Goal: Task Accomplishment & Management: Complete application form

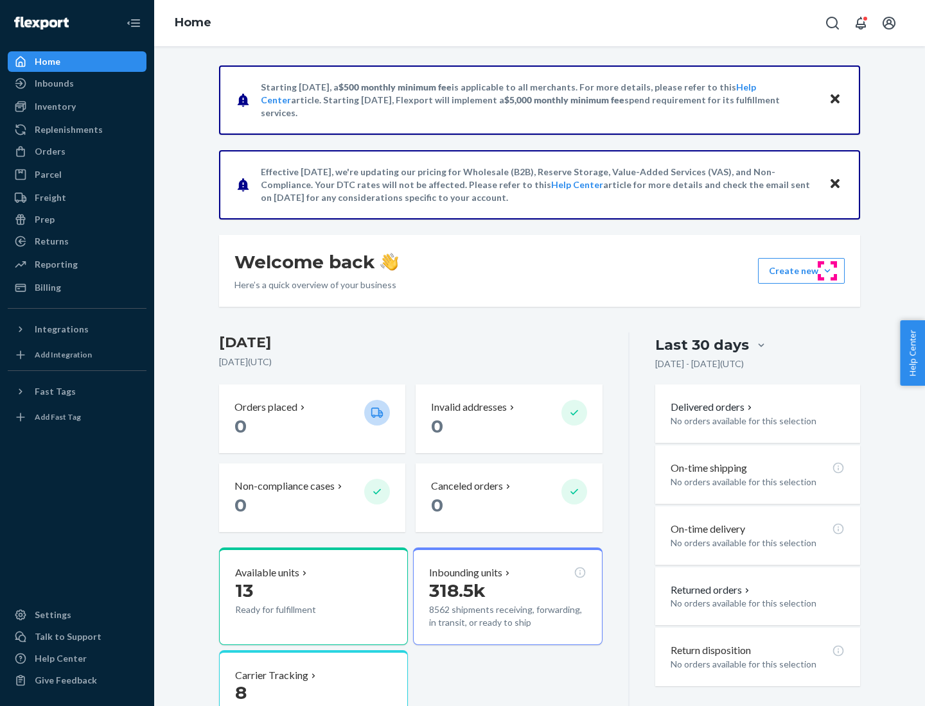
click at [827, 271] on button "Create new Create new inbound Create new order Create new product" at bounding box center [801, 271] width 87 height 26
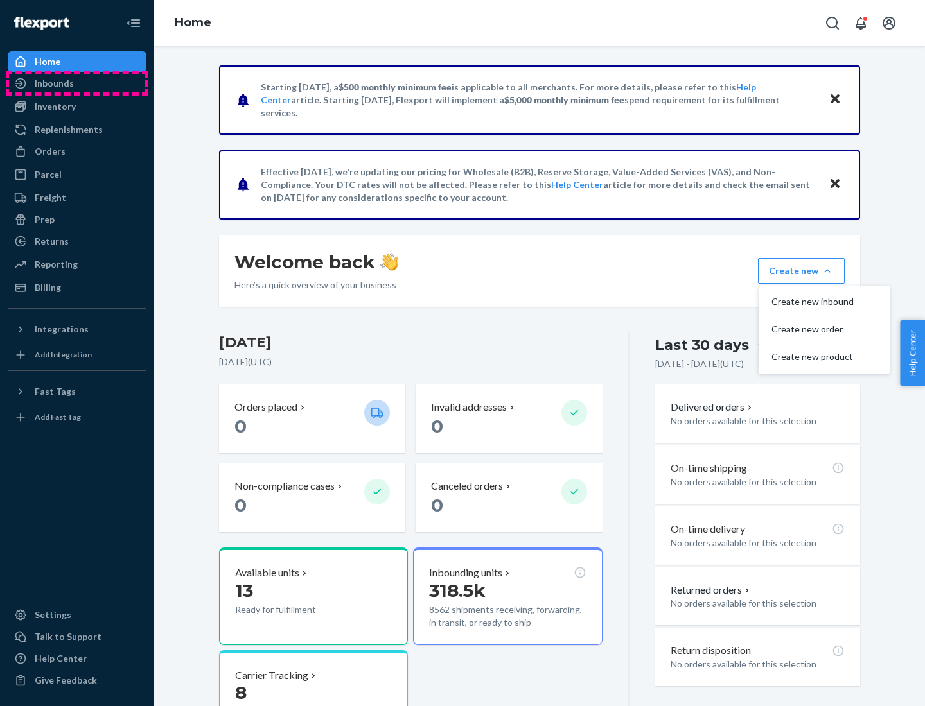
click at [77, 83] on div "Inbounds" at bounding box center [77, 83] width 136 height 18
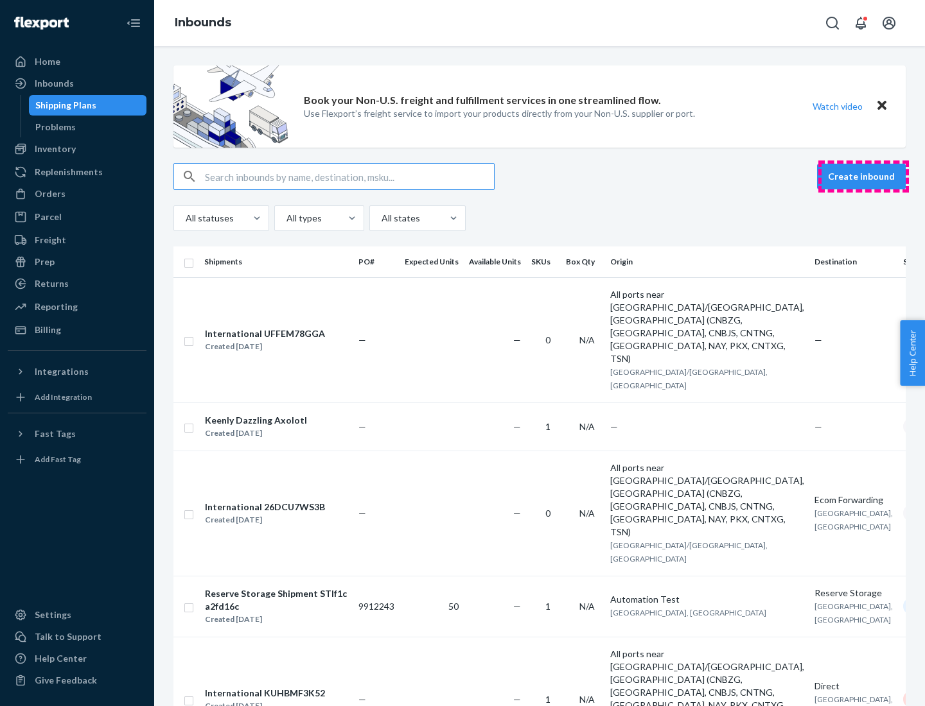
click at [863, 177] on button "Create inbound" at bounding box center [861, 177] width 89 height 26
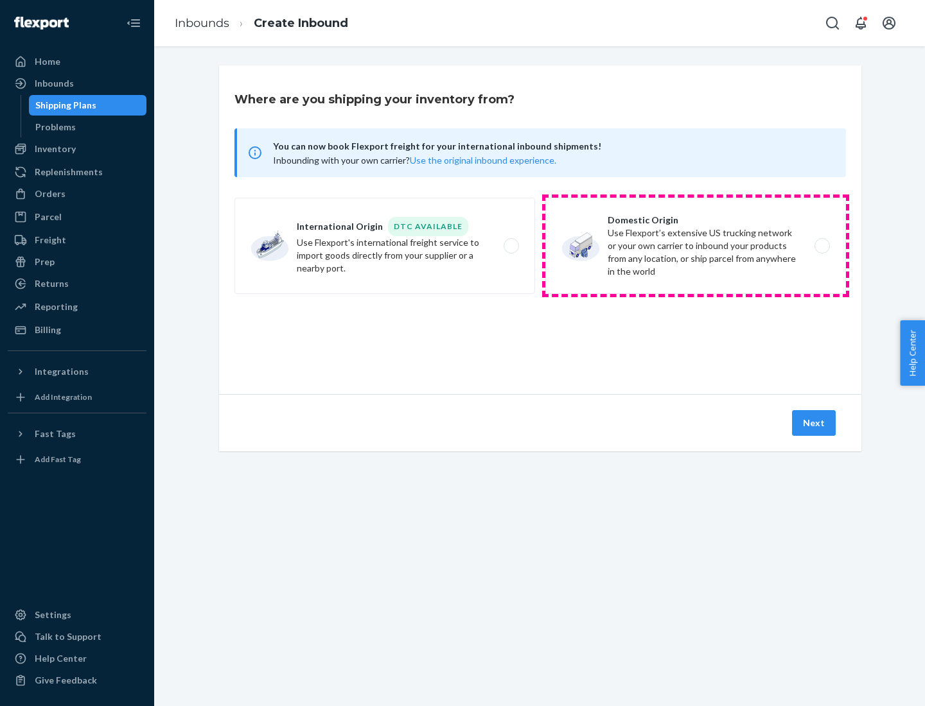
click at [695, 246] on label "Domestic Origin Use Flexport’s extensive US trucking network or your own carrie…" at bounding box center [695, 246] width 301 height 96
click at [821, 246] on input "Domestic Origin Use Flexport’s extensive US trucking network or your own carrie…" at bounding box center [825, 246] width 8 height 8
radio input "true"
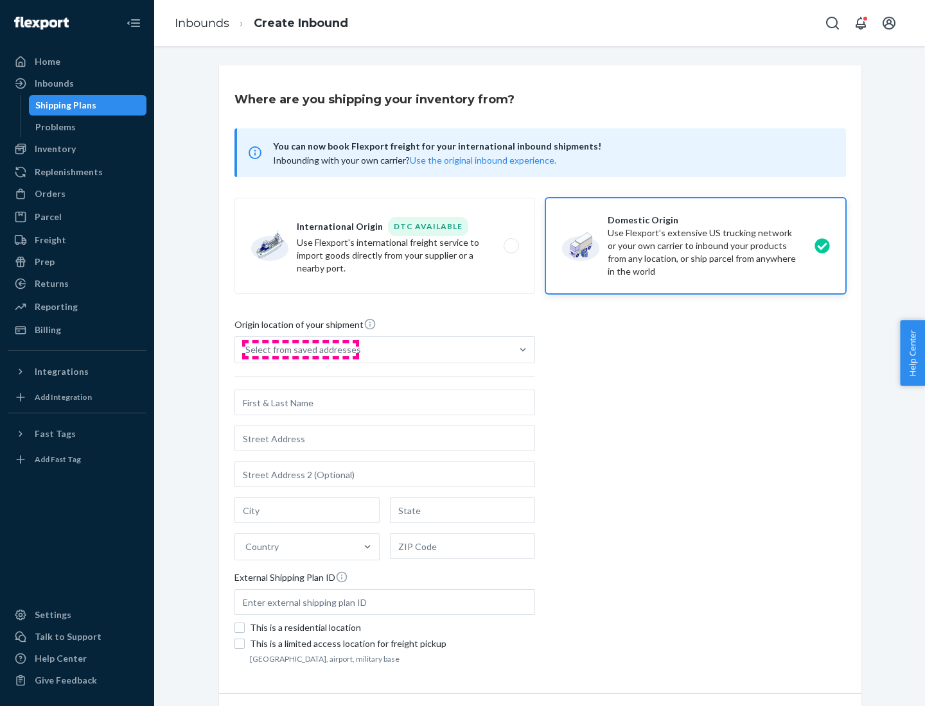
click at [300, 350] on div "Select from saved addresses" at bounding box center [303, 350] width 116 height 13
click at [247, 350] on input "Select from saved addresses" at bounding box center [245, 350] width 1 height 13
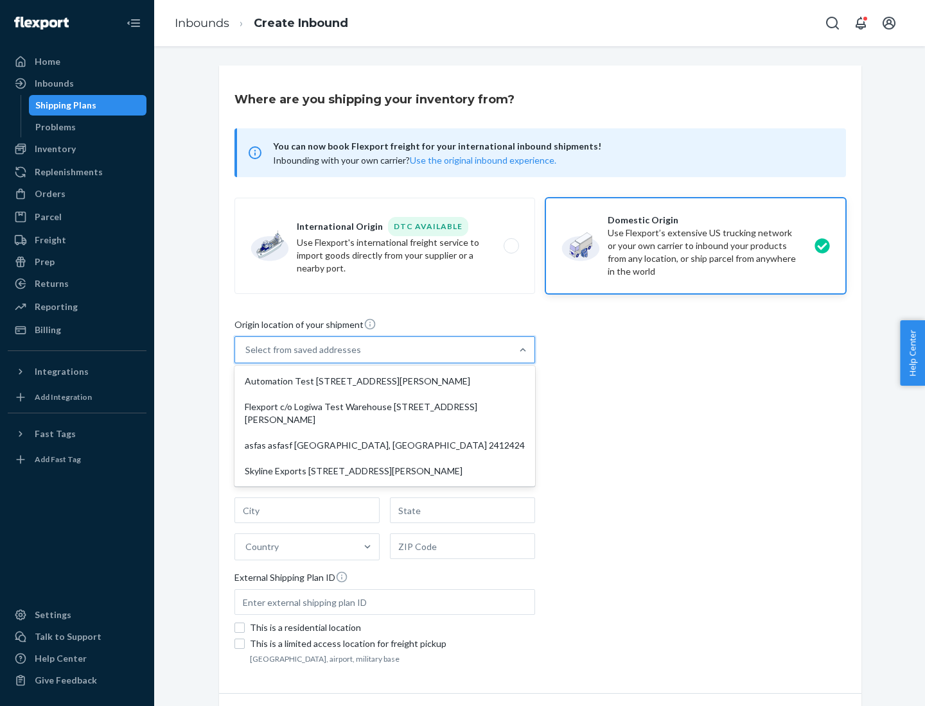
scroll to position [5, 0]
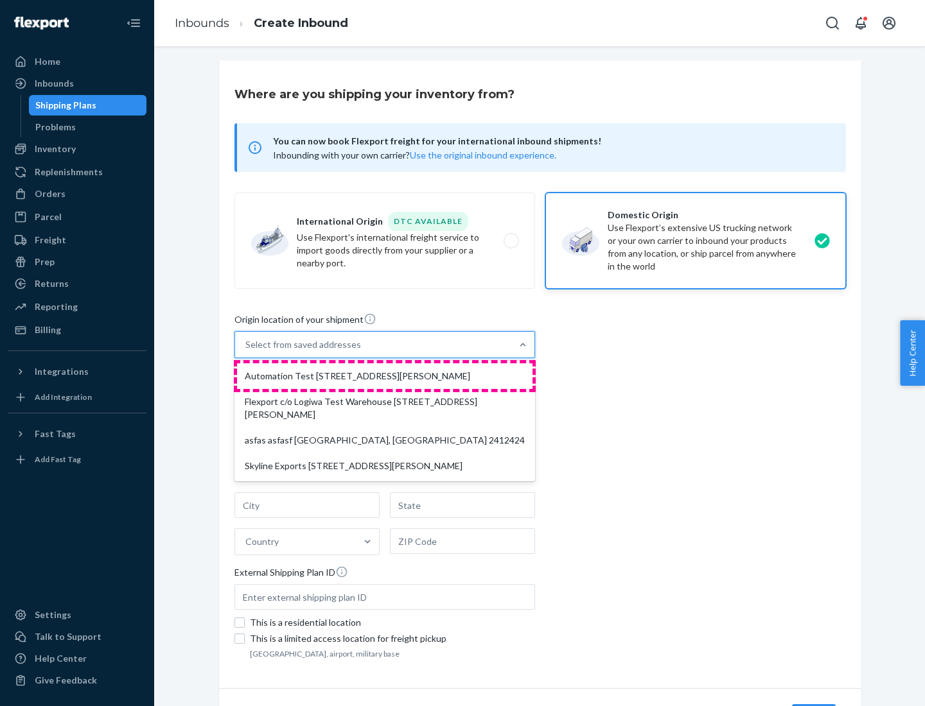
click at [385, 376] on div "Automation Test [STREET_ADDRESS][PERSON_NAME]" at bounding box center [384, 376] width 295 height 26
click at [247, 351] on input "option Automation Test [STREET_ADDRESS][PERSON_NAME] focused, 1 of 4. 4 results…" at bounding box center [245, 344] width 1 height 13
type input "Automation Test"
type input "9th Floor"
type input "[GEOGRAPHIC_DATA]"
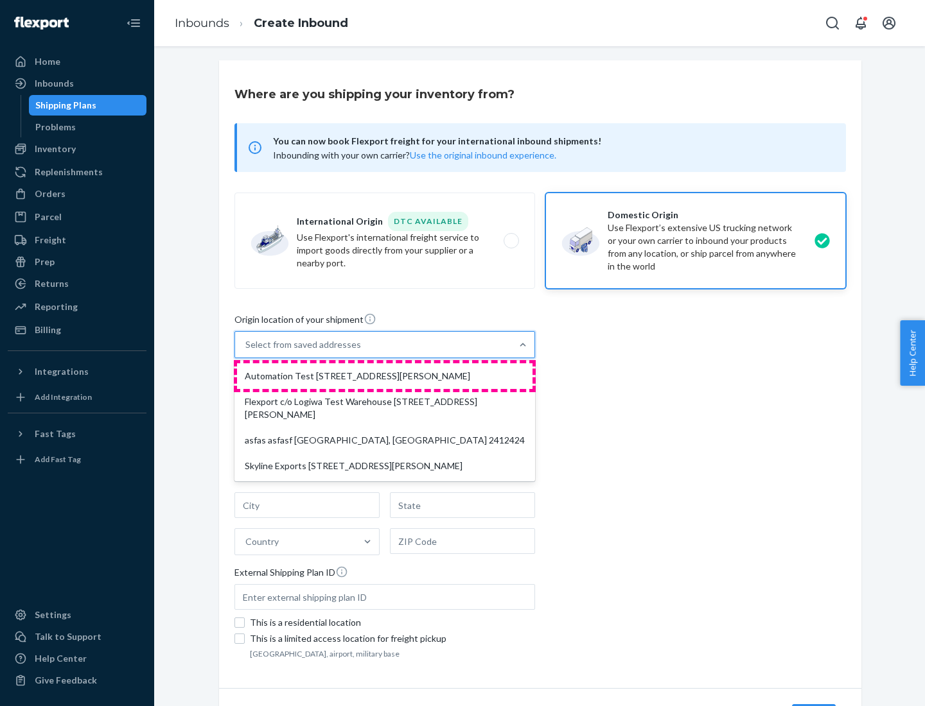
type input "CA"
type input "94104"
type input "[STREET_ADDRESS][PERSON_NAME]"
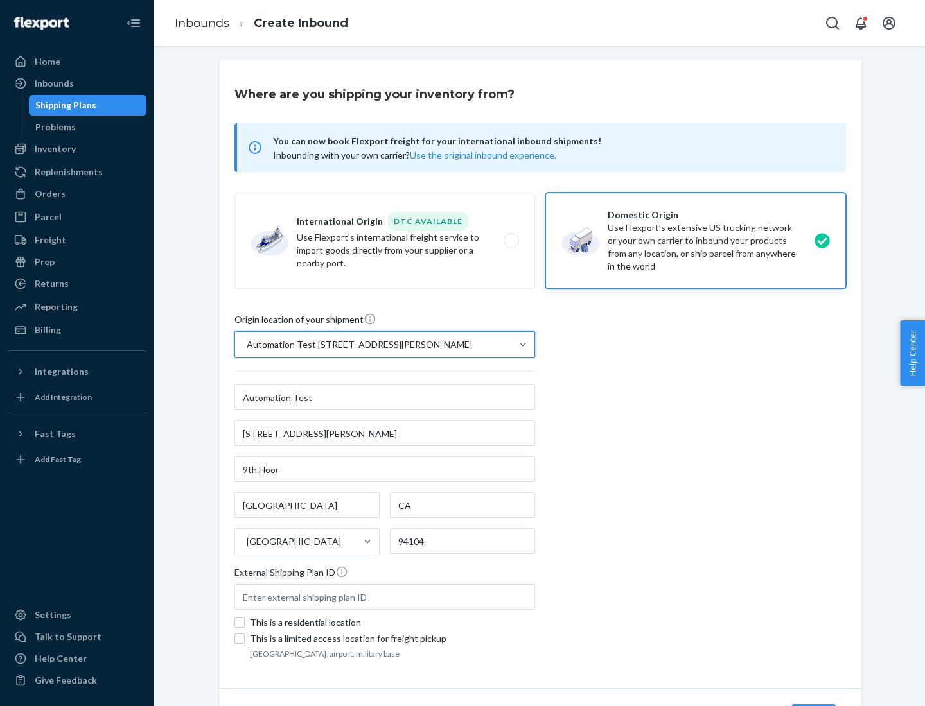
scroll to position [75, 0]
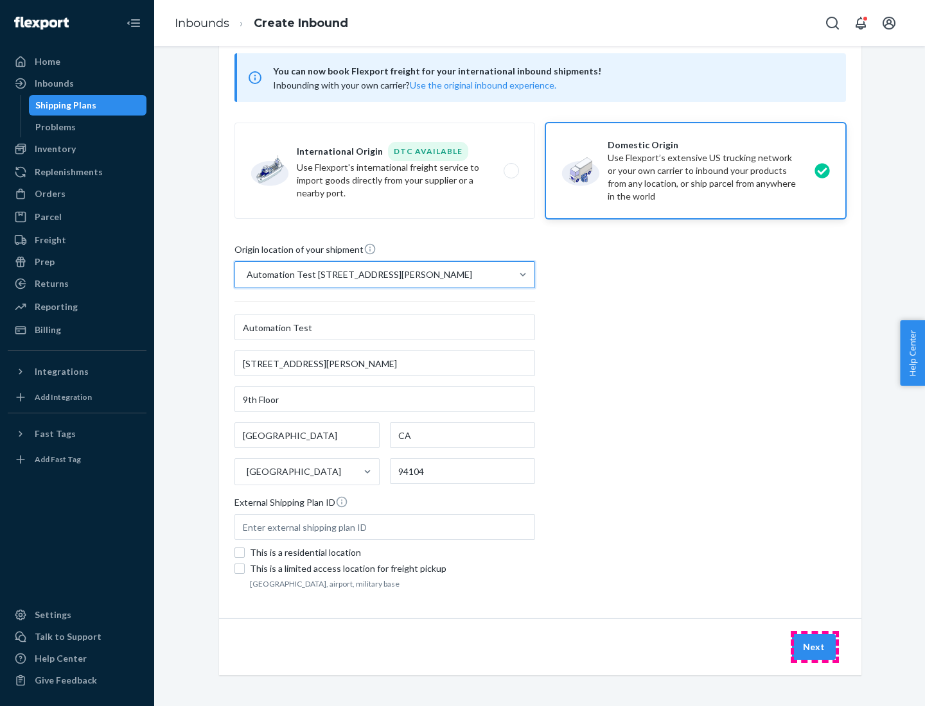
click at [814, 647] on button "Next" at bounding box center [814, 647] width 44 height 26
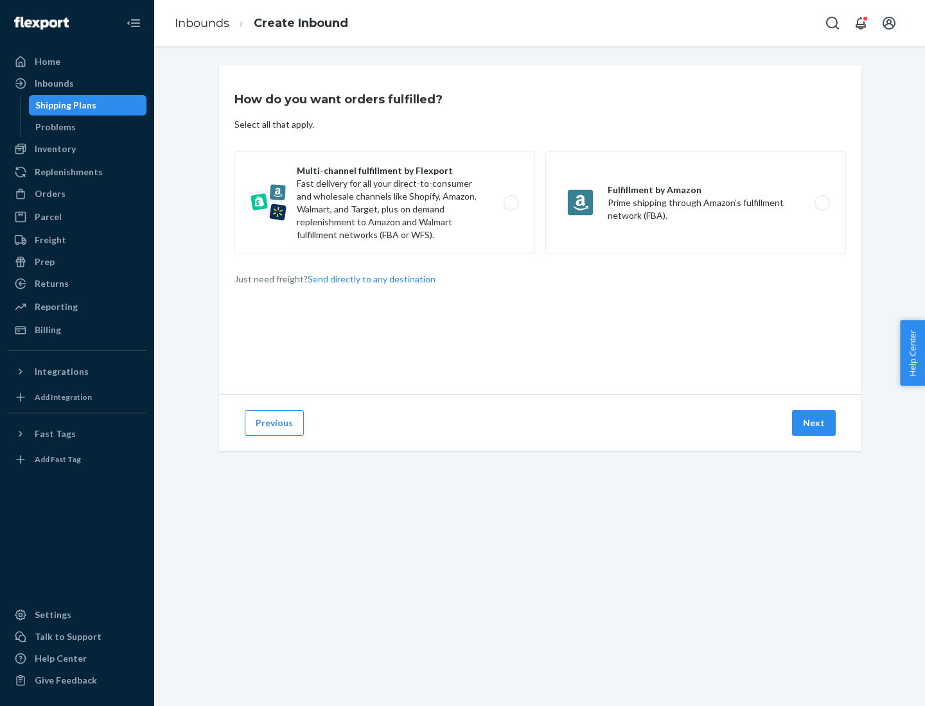
click at [385, 203] on label "Multi-channel fulfillment by Flexport Fast delivery for all your direct-to-cons…" at bounding box center [384, 203] width 301 height 103
click at [511, 203] on input "Multi-channel fulfillment by Flexport Fast delivery for all your direct-to-cons…" at bounding box center [515, 203] width 8 height 8
radio input "true"
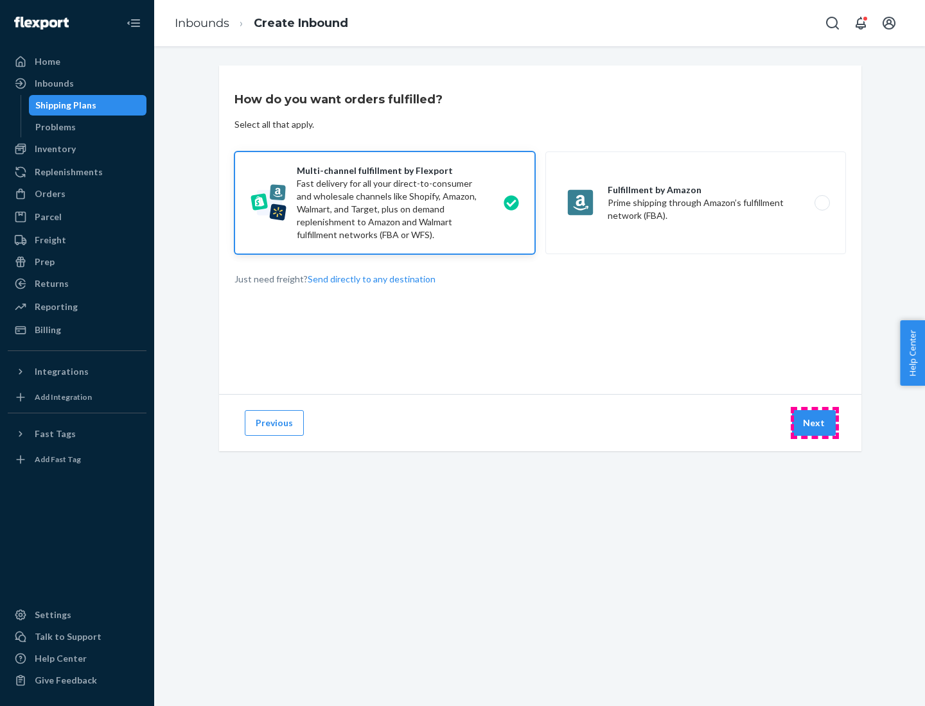
click at [814, 423] on button "Next" at bounding box center [814, 423] width 44 height 26
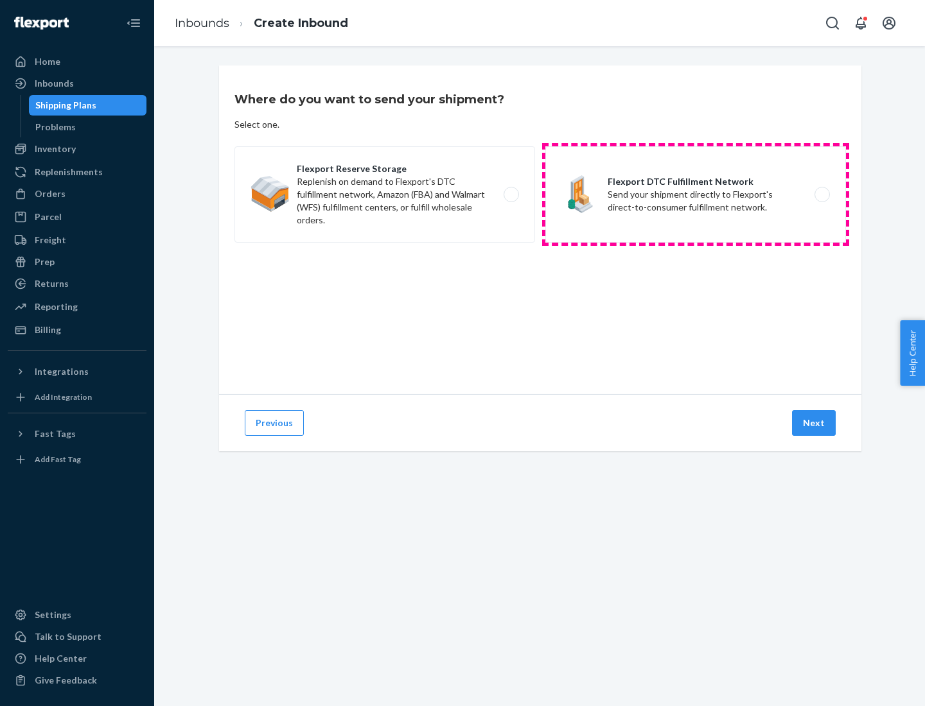
click at [695, 195] on label "Flexport DTC Fulfillment Network Send your shipment directly to Flexport's dire…" at bounding box center [695, 194] width 301 height 96
click at [821, 195] on input "Flexport DTC Fulfillment Network Send your shipment directly to Flexport's dire…" at bounding box center [825, 195] width 8 height 8
radio input "true"
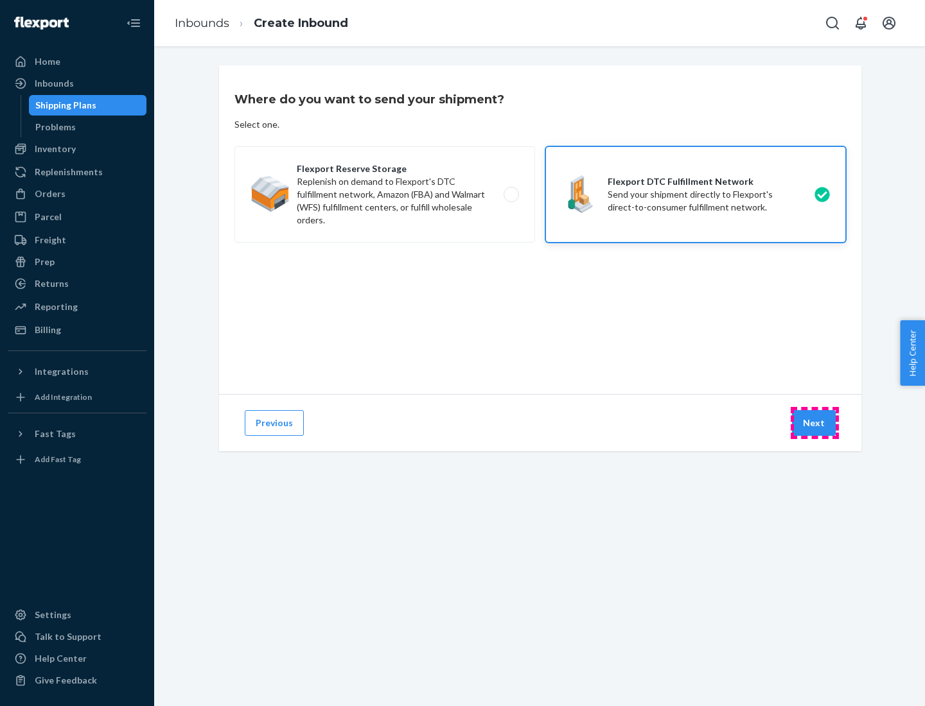
click at [814, 423] on button "Next" at bounding box center [814, 423] width 44 height 26
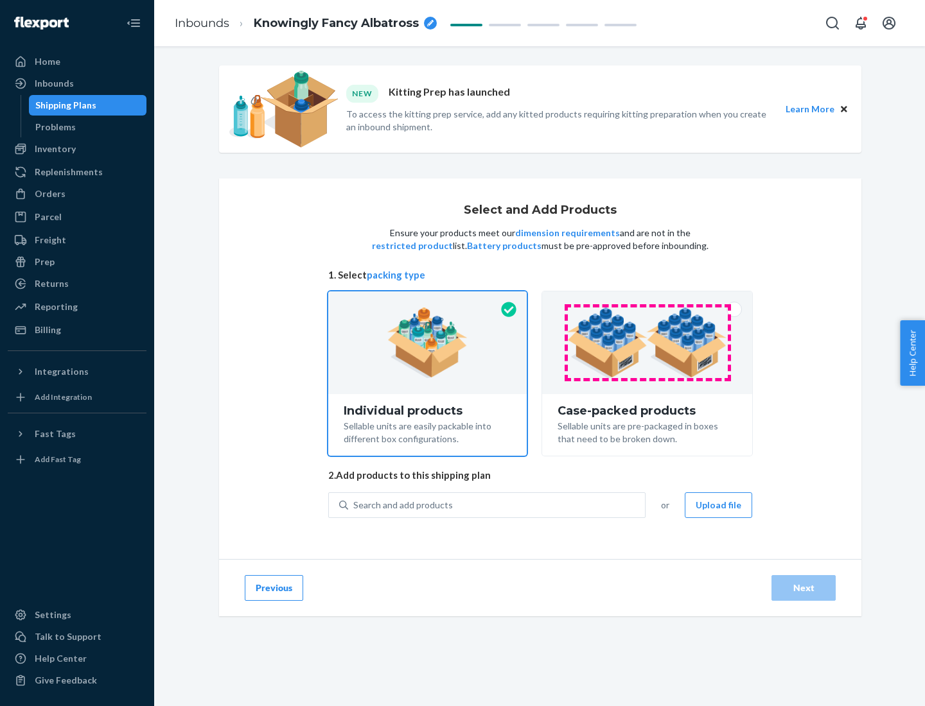
click at [647, 343] on img at bounding box center [647, 343] width 160 height 71
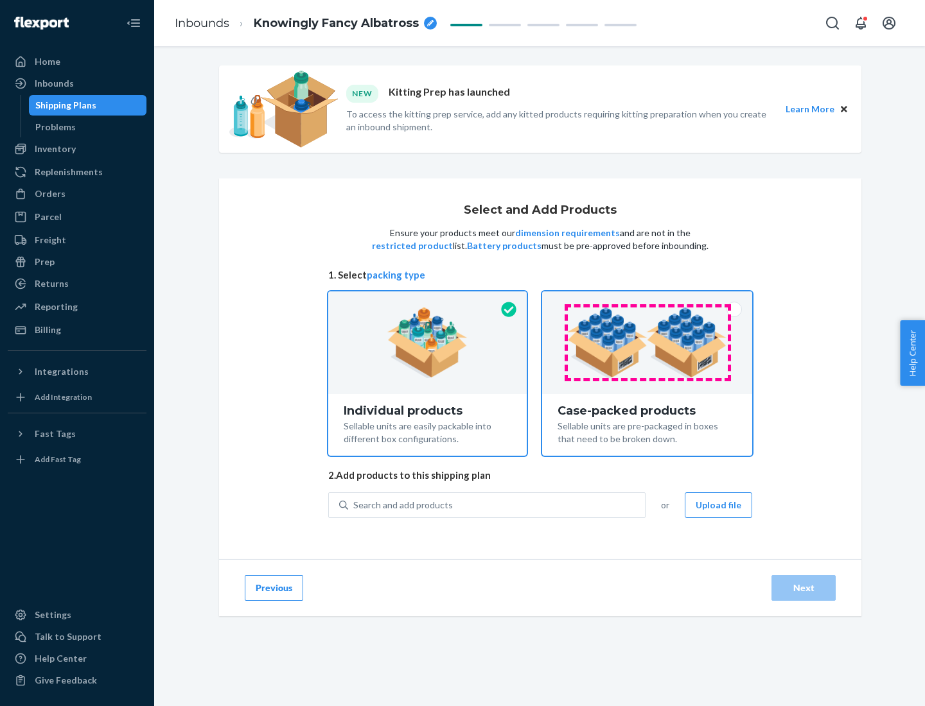
click at [647, 300] on input "Case-packed products Sellable units are pre-packaged in boxes that need to be b…" at bounding box center [647, 296] width 8 height 8
radio input "true"
radio input "false"
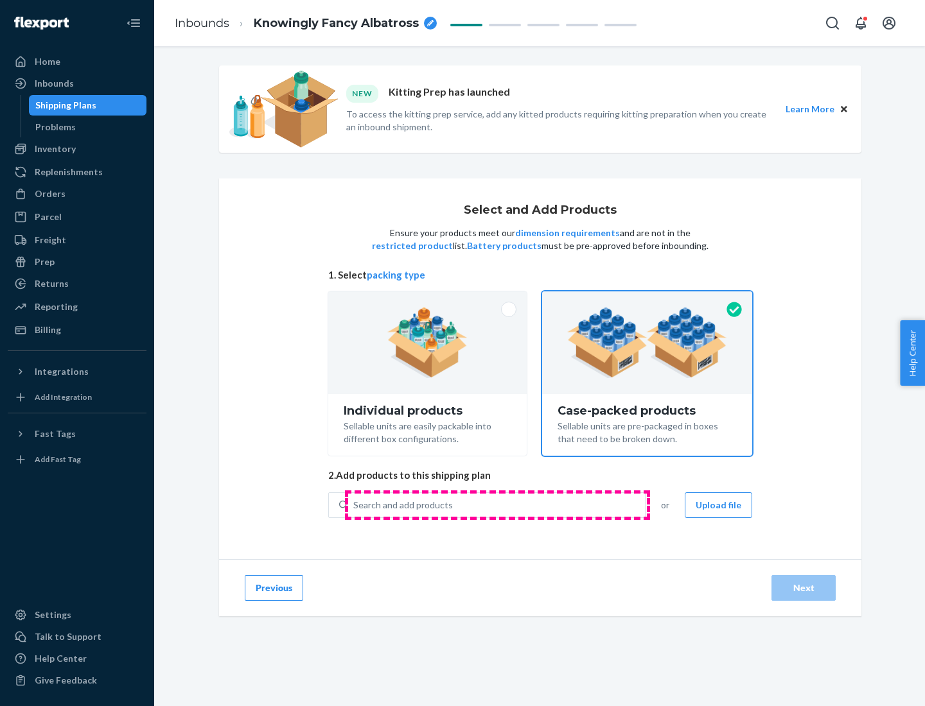
click at [497, 505] on div "Search and add products" at bounding box center [496, 505] width 297 height 23
click at [354, 505] on input "Search and add products" at bounding box center [353, 505] width 1 height 13
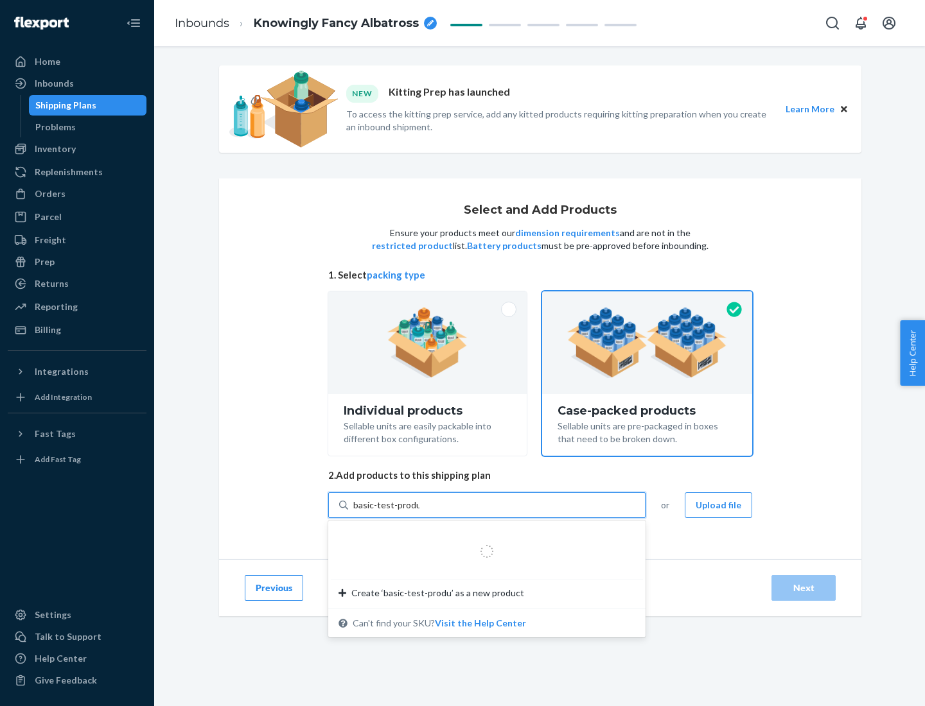
type input "basic-test-product-1"
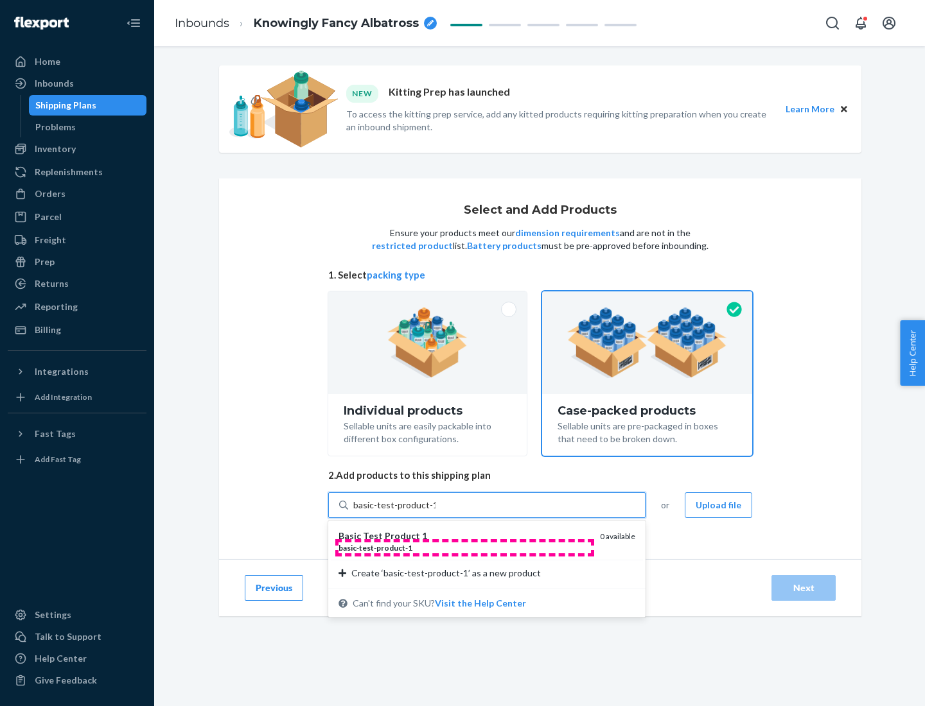
click at [464, 548] on div "basic - test - product - 1" at bounding box center [463, 548] width 251 height 11
click at [435, 512] on input "basic-test-product-1" at bounding box center [394, 505] width 82 height 13
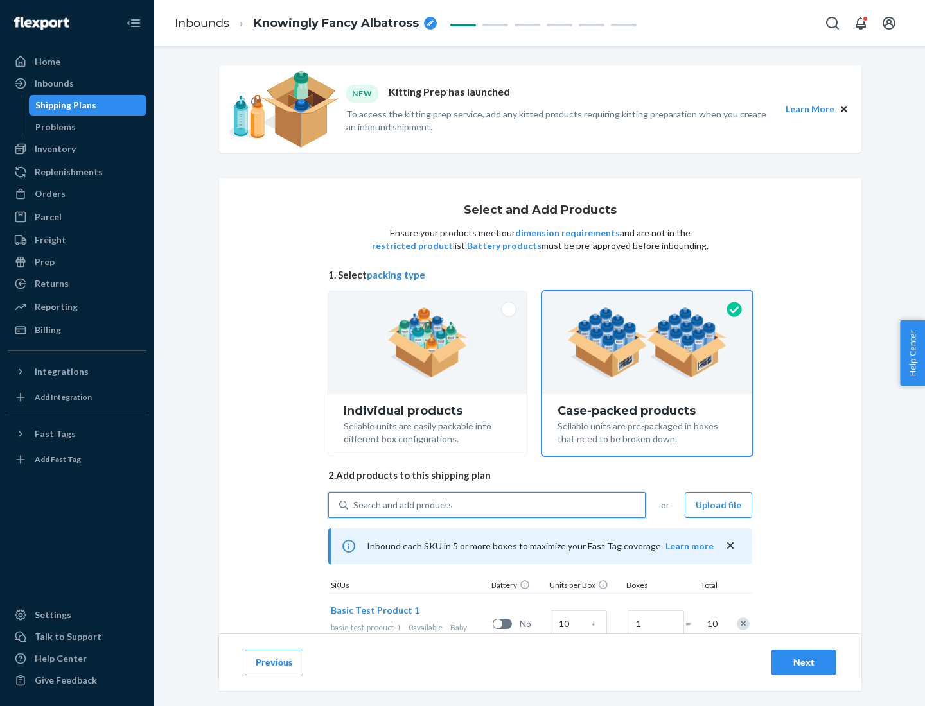
scroll to position [46, 0]
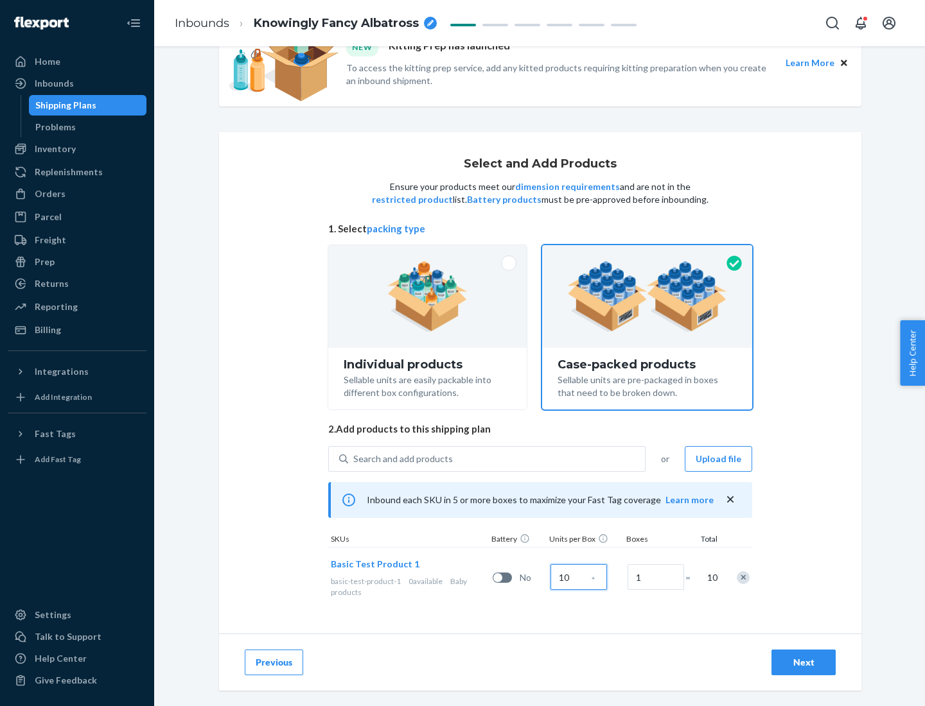
type input "10"
type input "7"
click at [803, 663] on div "Next" at bounding box center [803, 662] width 42 height 13
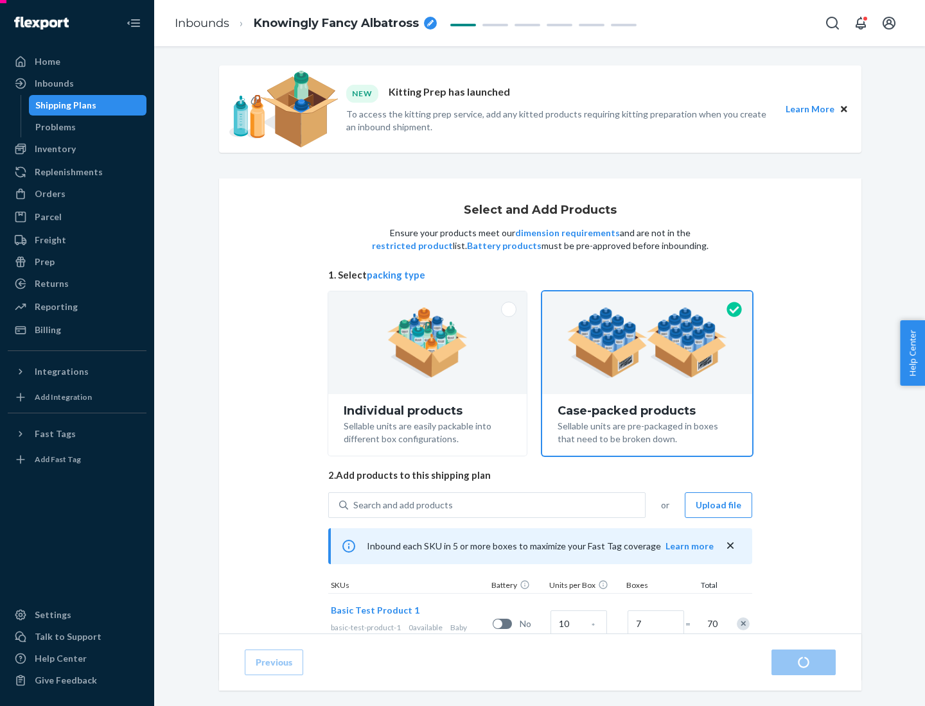
radio input "true"
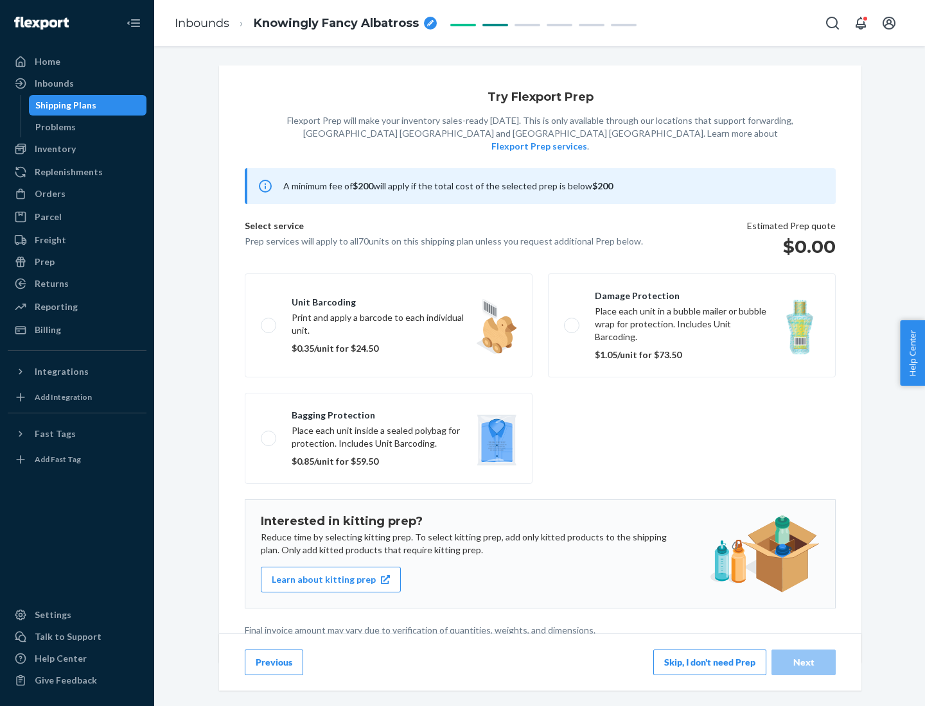
scroll to position [3, 0]
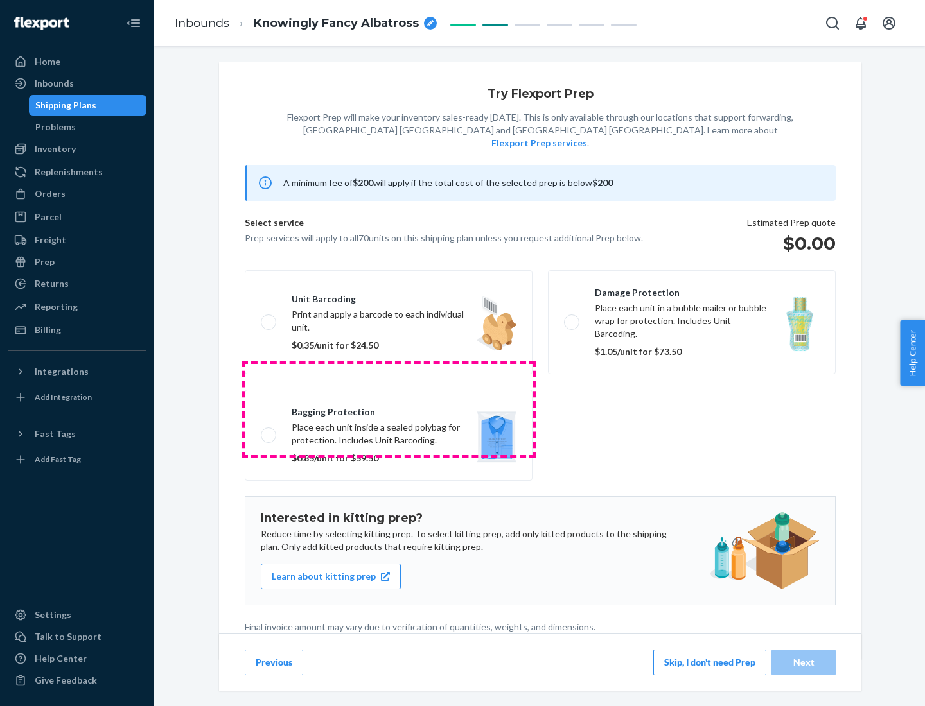
click at [389, 409] on label "Bagging protection Place each unit inside a sealed polybag for protection. Incl…" at bounding box center [389, 435] width 288 height 91
click at [269, 431] on input "Bagging protection Place each unit inside a sealed polybag for protection. Incl…" at bounding box center [265, 435] width 8 height 8
checkbox input "true"
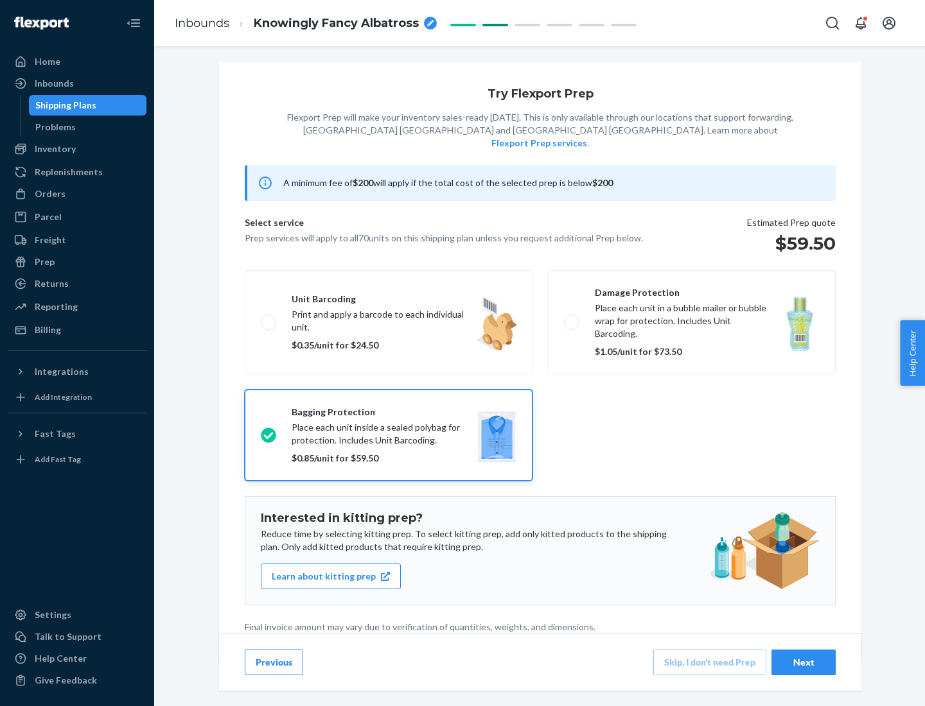
click at [803, 662] on div "Next" at bounding box center [803, 662] width 42 height 13
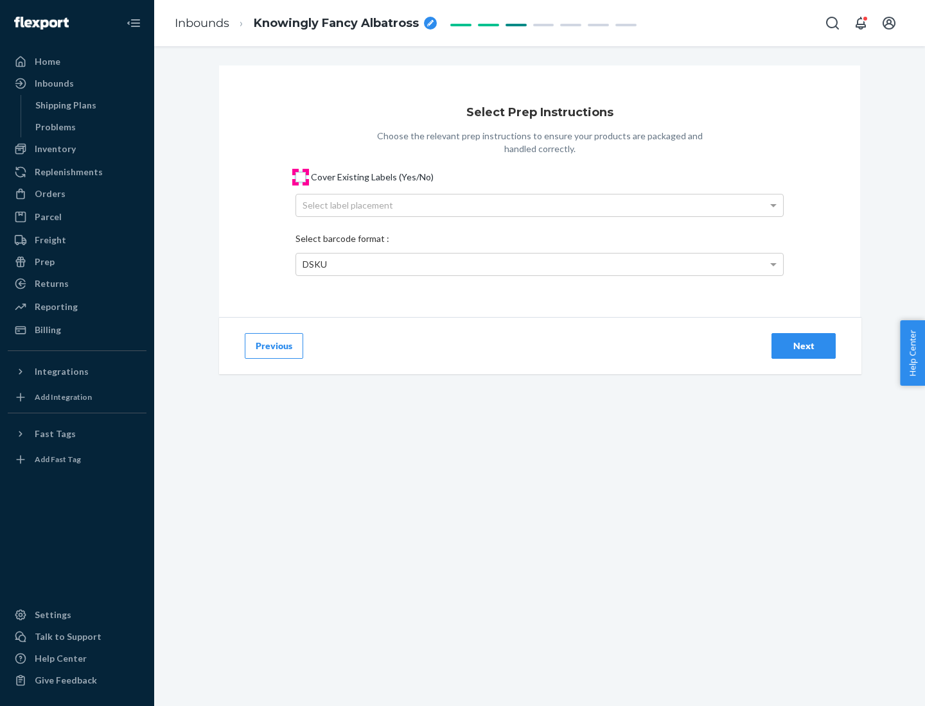
click at [301, 177] on input "Cover Existing Labels (Yes/No)" at bounding box center [300, 177] width 10 height 10
checkbox input "true"
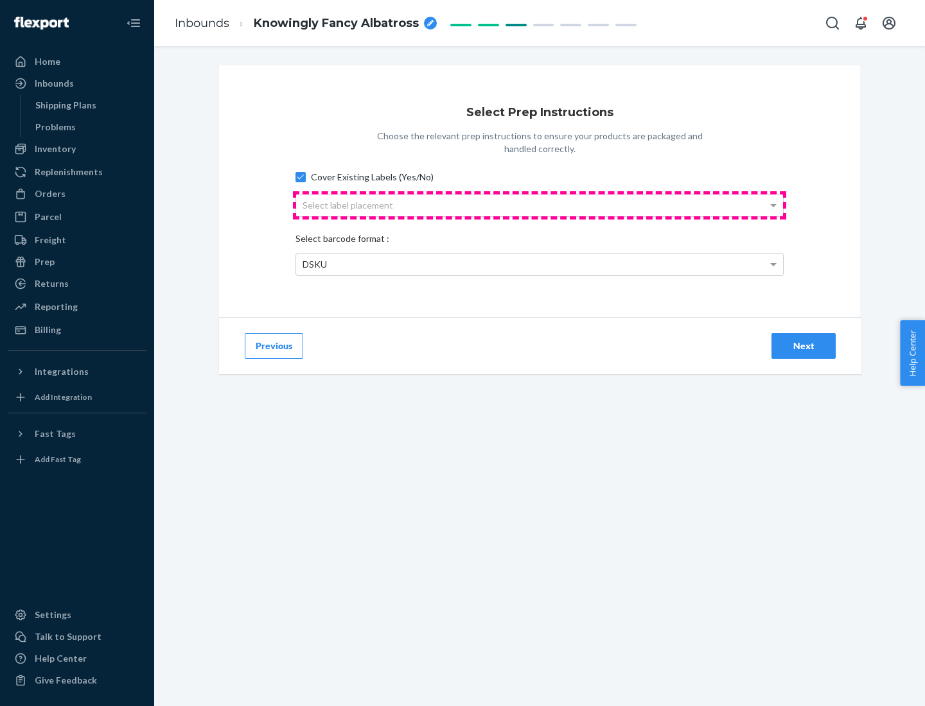
click at [539, 205] on div "Select label placement" at bounding box center [539, 206] width 487 height 22
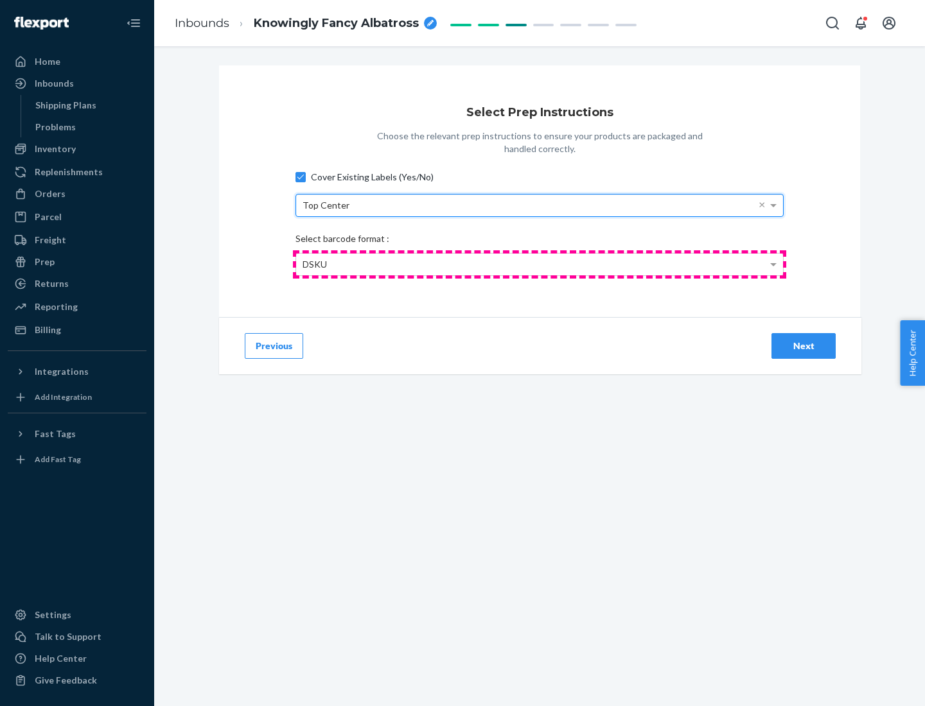
click at [539, 264] on div "DSKU" at bounding box center [539, 265] width 487 height 22
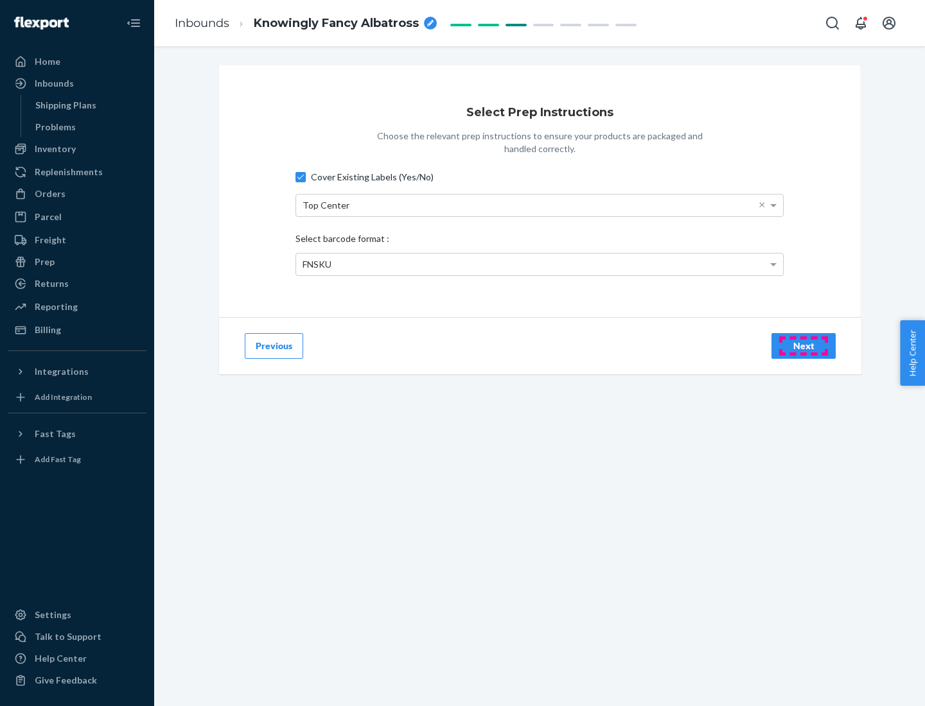
click at [803, 345] on div "Next" at bounding box center [803, 346] width 42 height 13
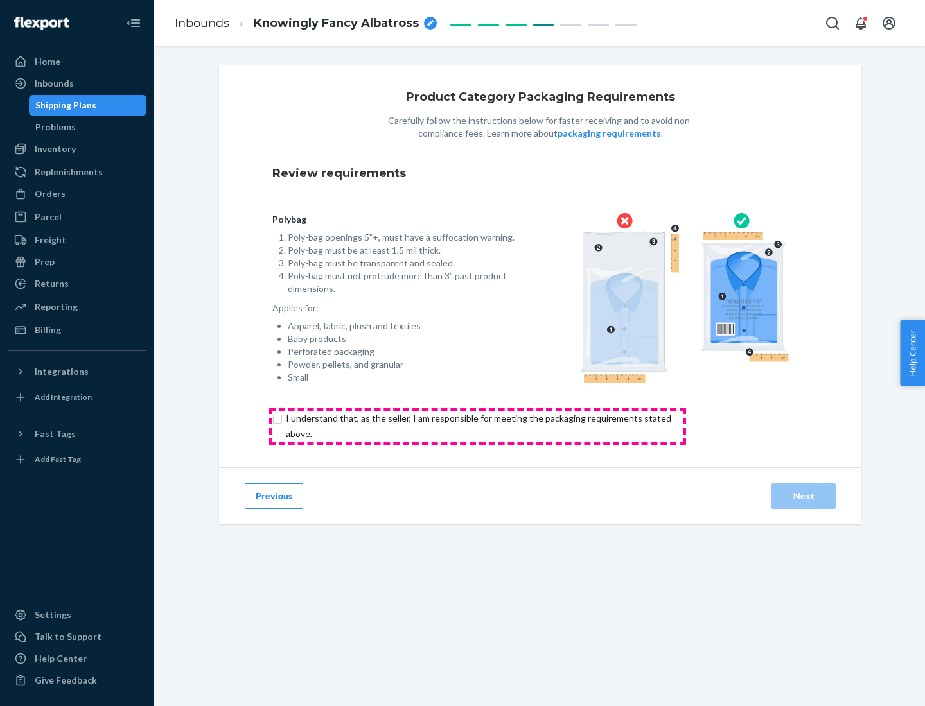
click at [477, 426] on input "checkbox" at bounding box center [485, 426] width 427 height 31
checkbox input "true"
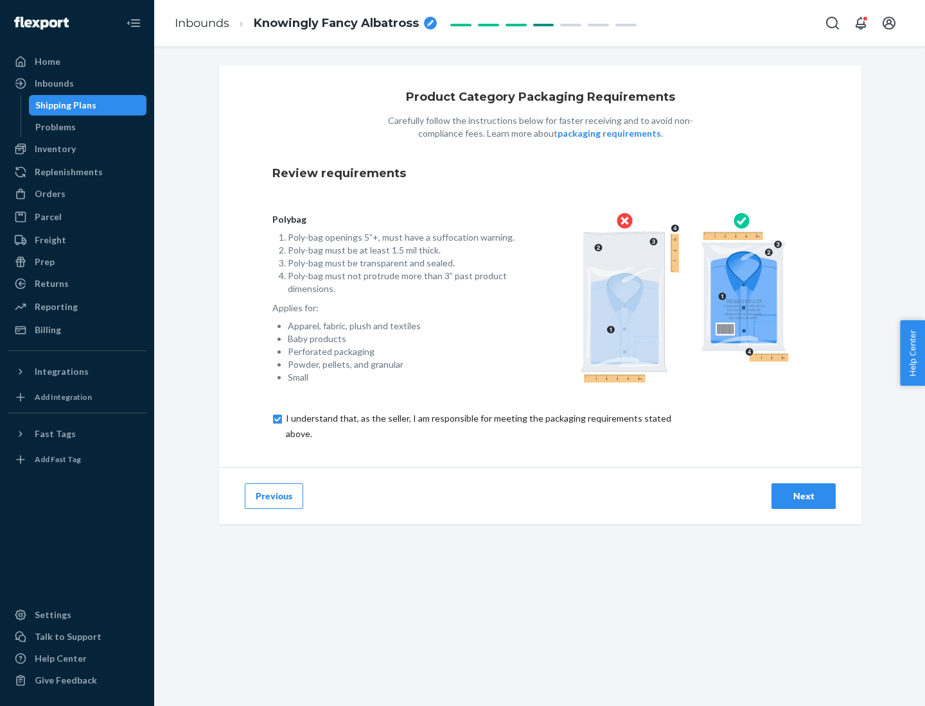
click at [803, 496] on div "Next" at bounding box center [803, 496] width 42 height 13
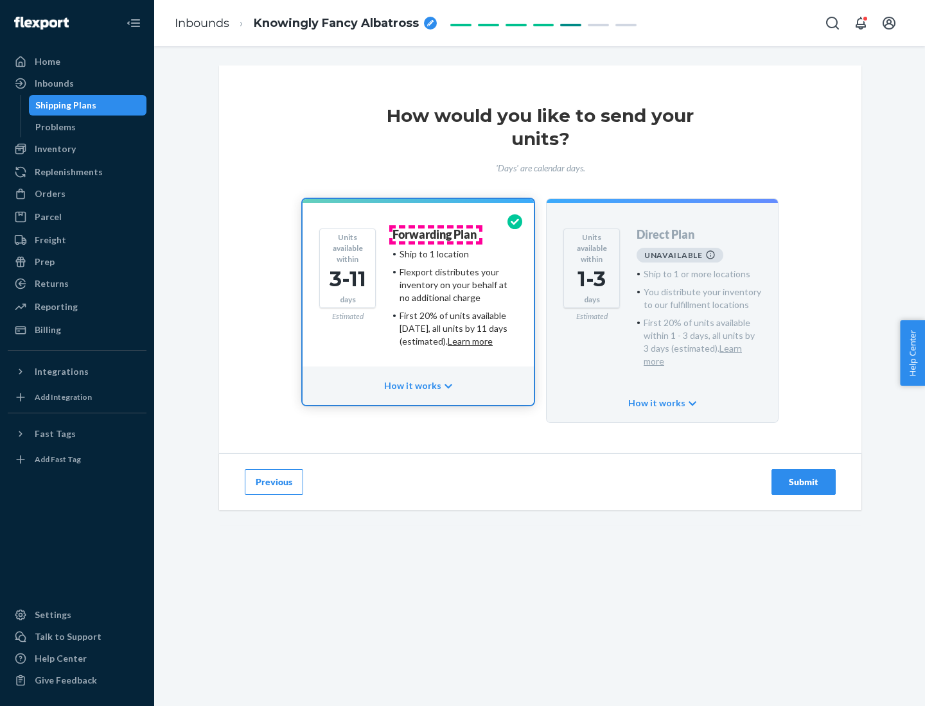
click at [435, 234] on h4 "Forwarding Plan" at bounding box center [434, 235] width 84 height 13
click at [803, 476] on div "Submit" at bounding box center [803, 482] width 42 height 13
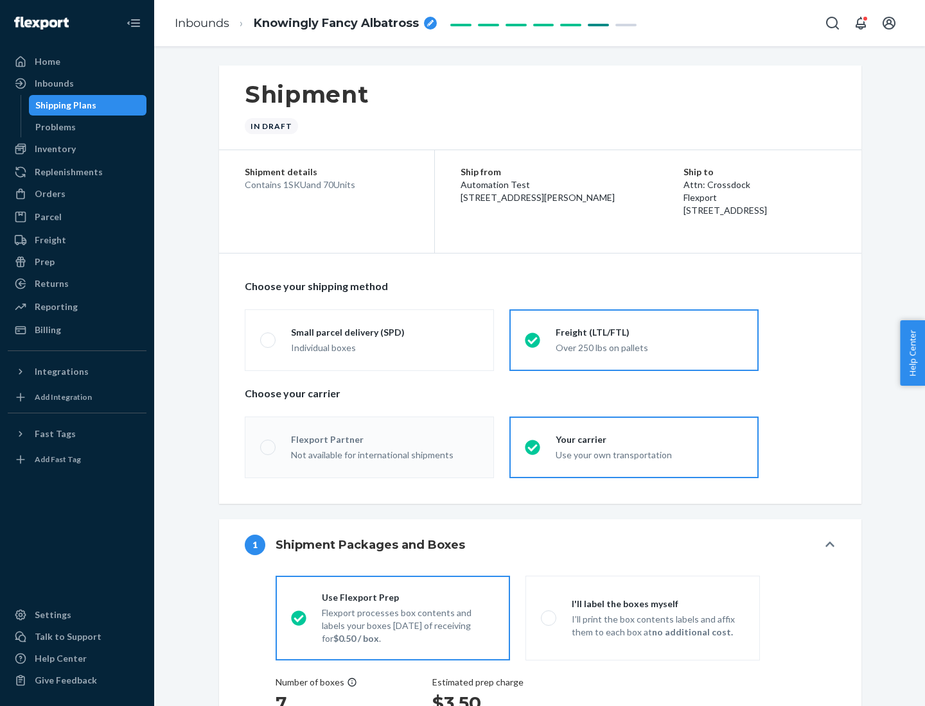
radio input "true"
radio input "false"
radio input "true"
radio input "false"
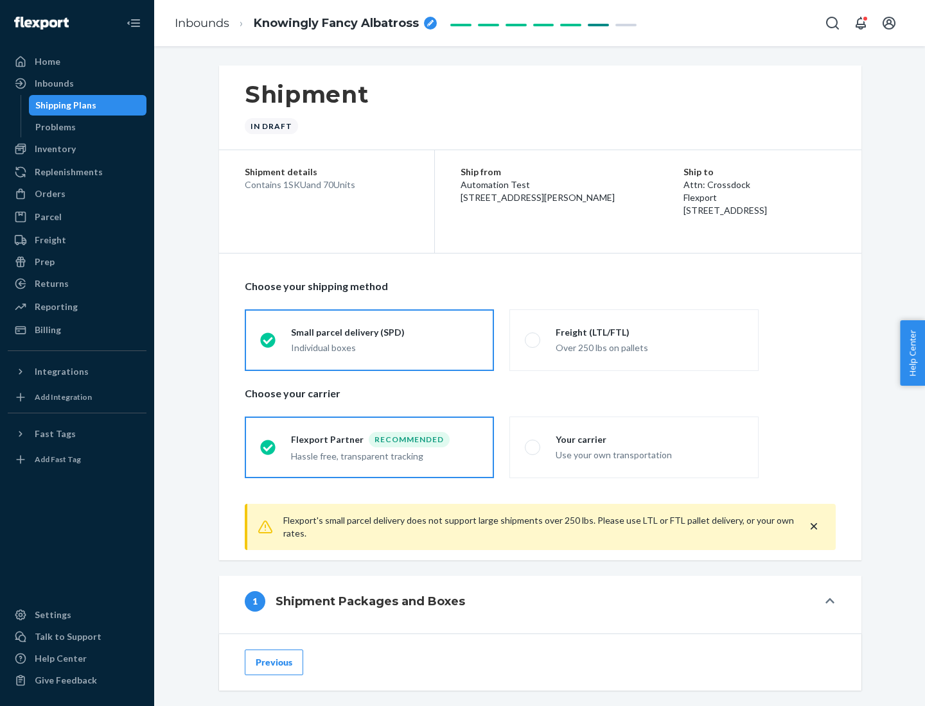
click at [385, 347] on div "Individual boxes" at bounding box center [385, 348] width 188 height 13
click at [268, 344] on input "Small parcel delivery (SPD) Individual boxes" at bounding box center [264, 340] width 8 height 8
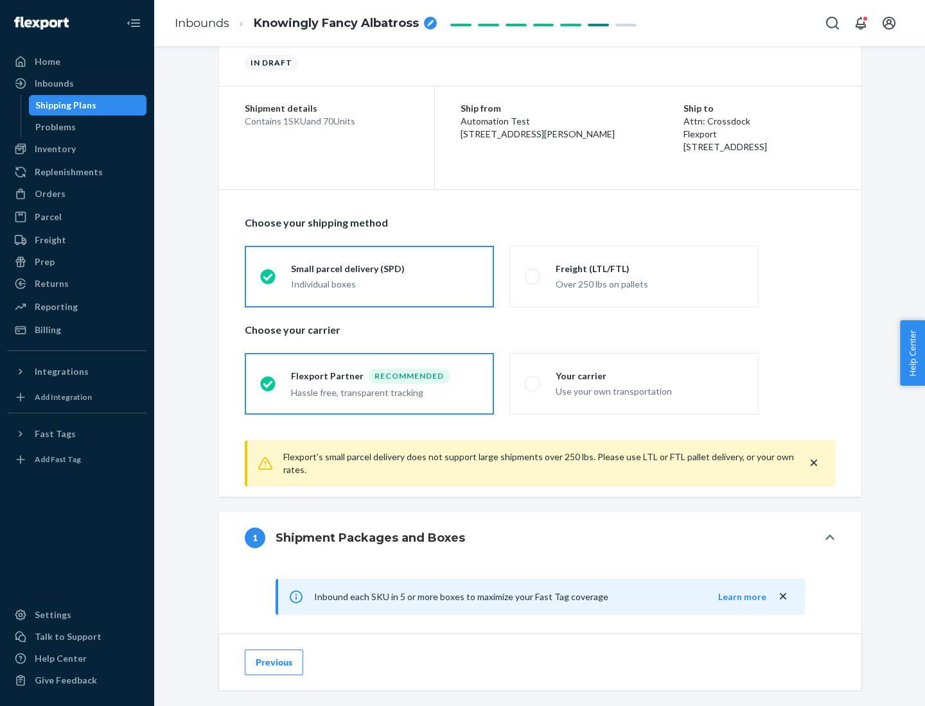
click at [385, 376] on div "Recommended" at bounding box center [409, 376] width 81 height 15
click at [268, 380] on input "Flexport Partner Recommended Hassle free, transparent tracking" at bounding box center [264, 384] width 8 height 8
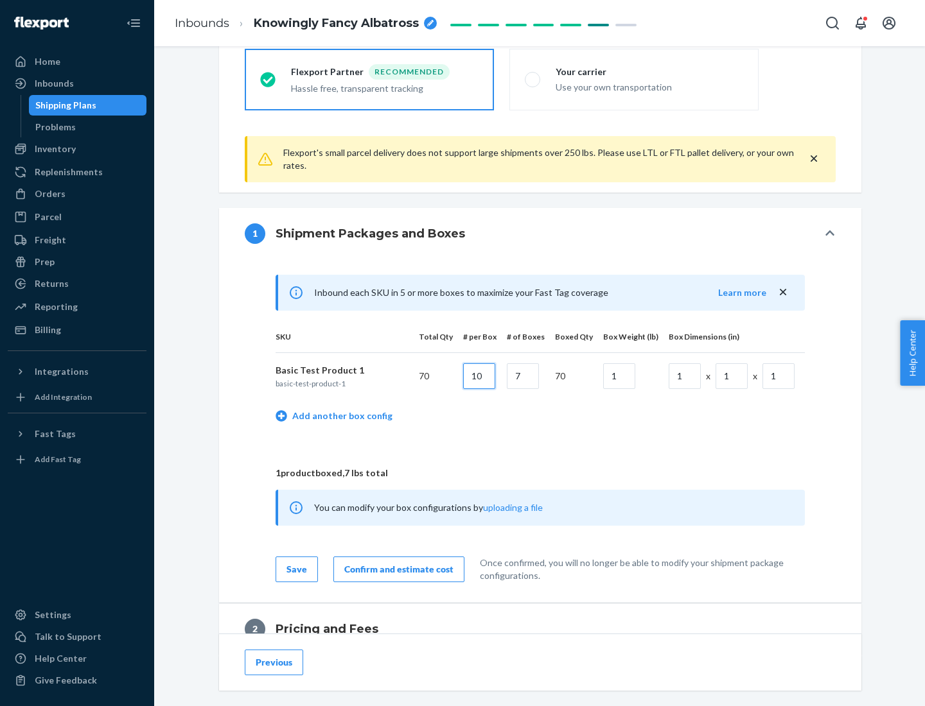
type input "10"
type input "7"
type input "1"
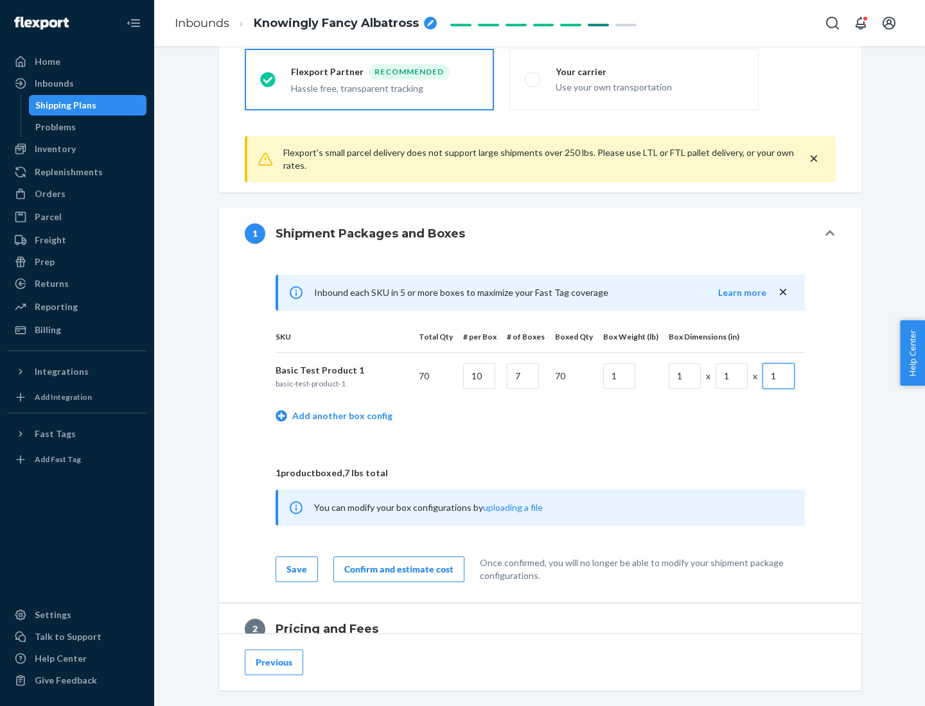
scroll to position [561, 0]
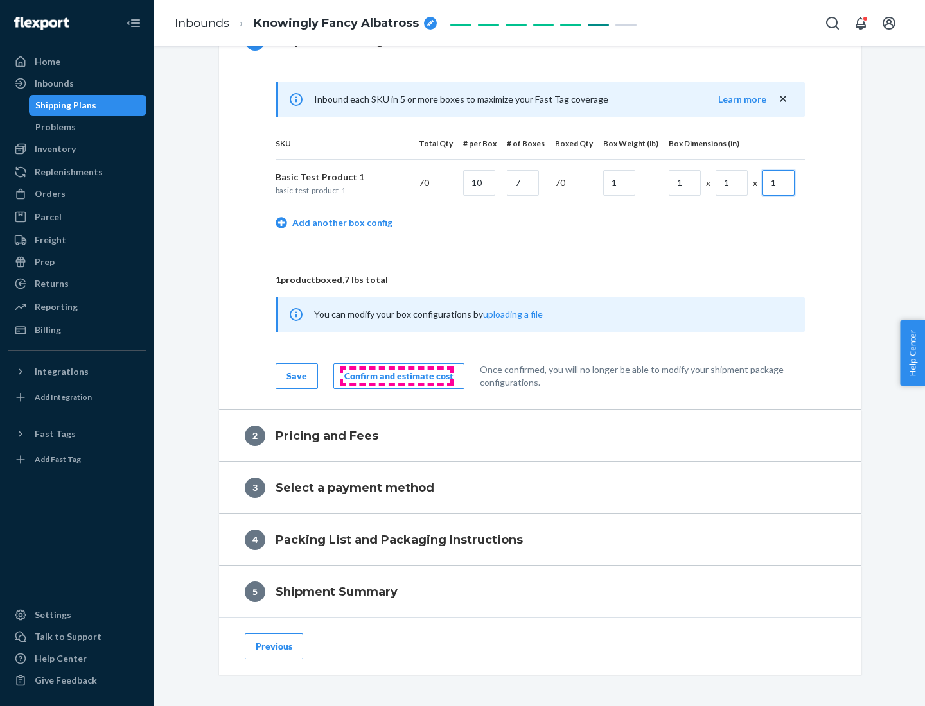
type input "1"
click at [396, 376] on div "Confirm and estimate cost" at bounding box center [398, 376] width 109 height 13
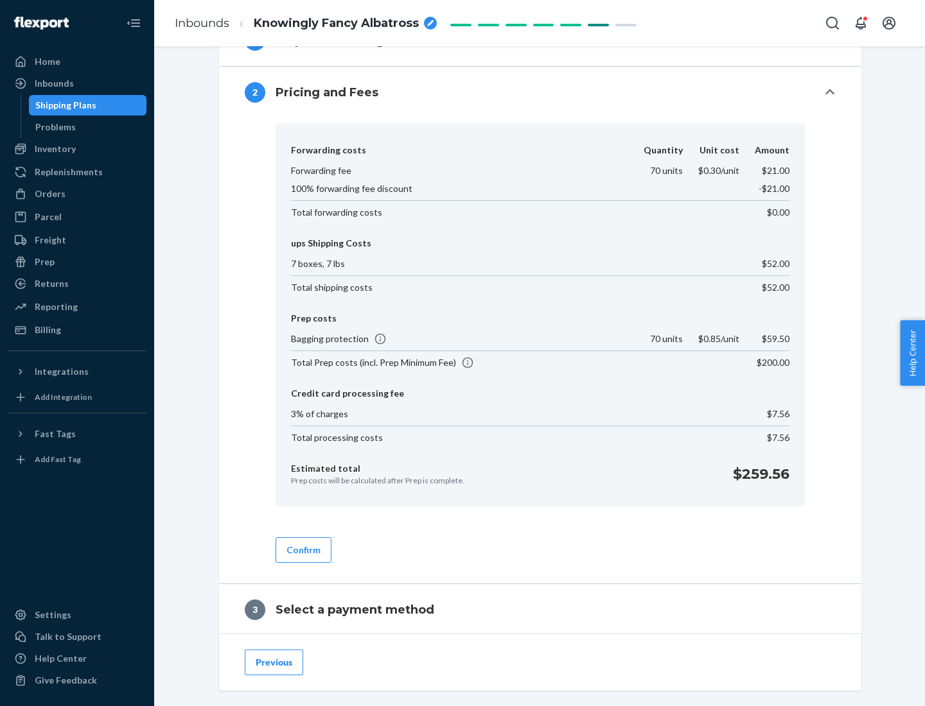
scroll to position [735, 0]
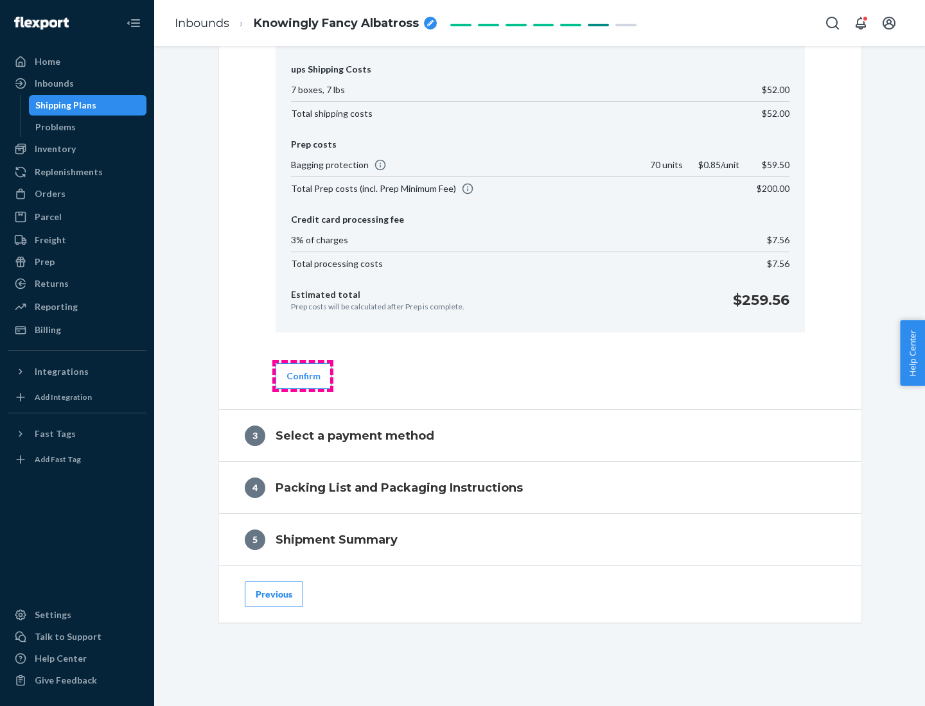
click at [302, 376] on button "Confirm" at bounding box center [303, 376] width 56 height 26
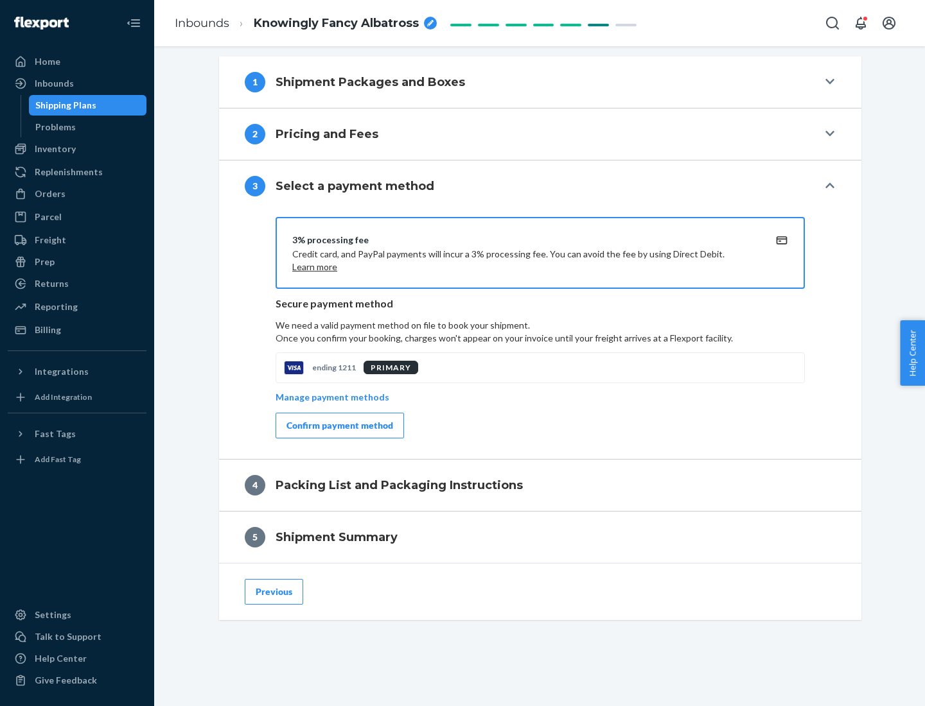
scroll to position [520, 0]
click at [338, 426] on div "Confirm payment method" at bounding box center [339, 425] width 107 height 13
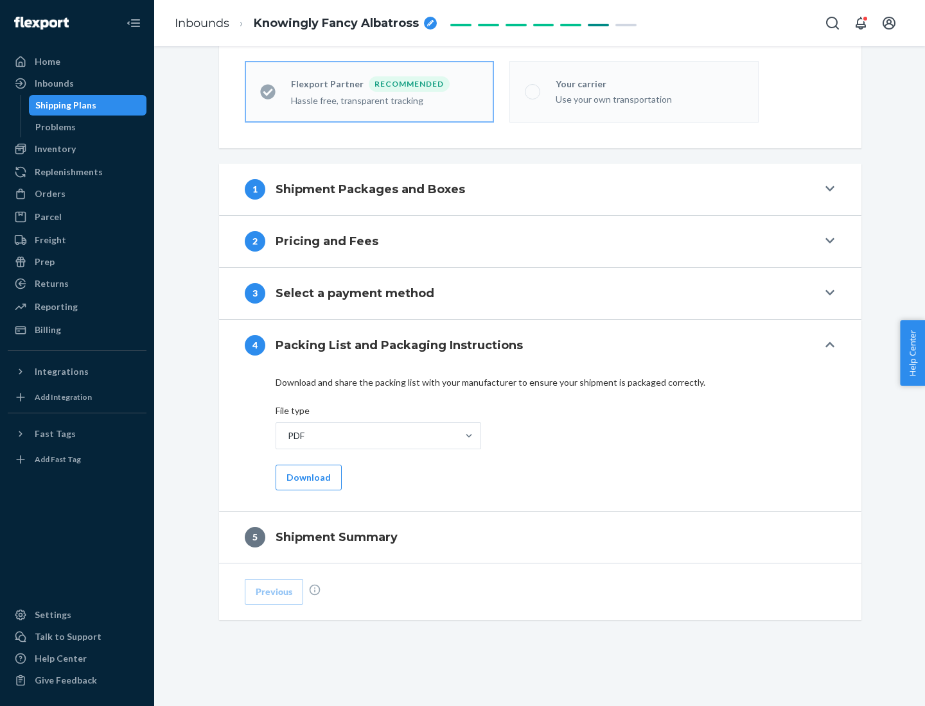
scroll to position [356, 0]
